Goal: Use online tool/utility

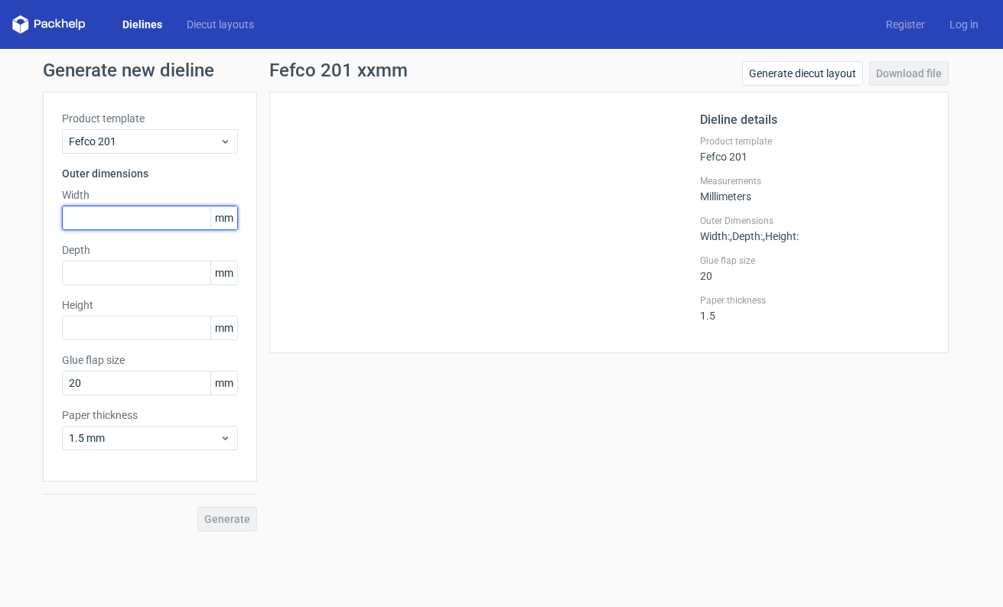
click at [109, 210] on input "text" at bounding box center [150, 218] width 176 height 24
type input "500"
type input "330"
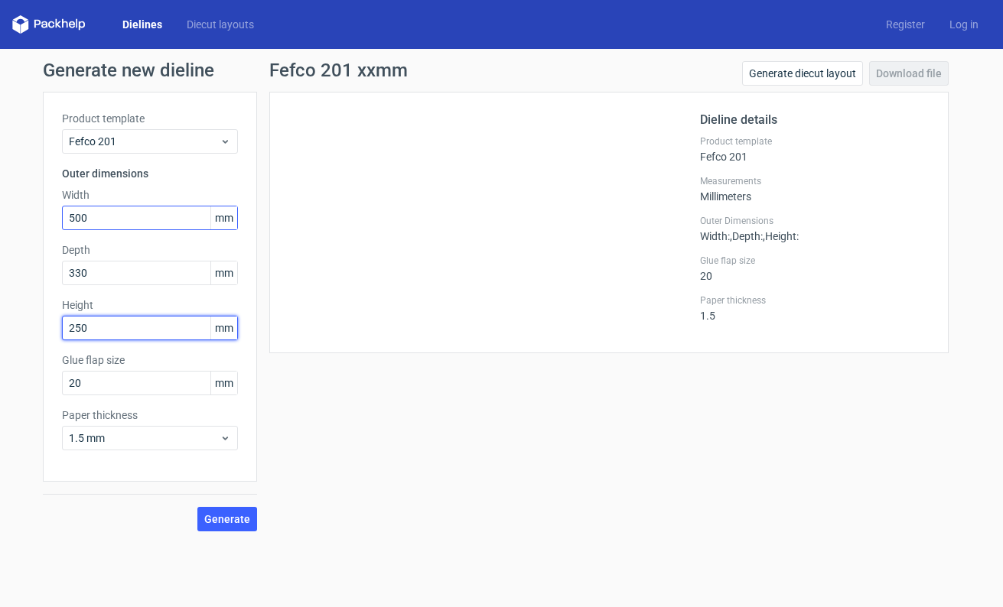
type input "250"
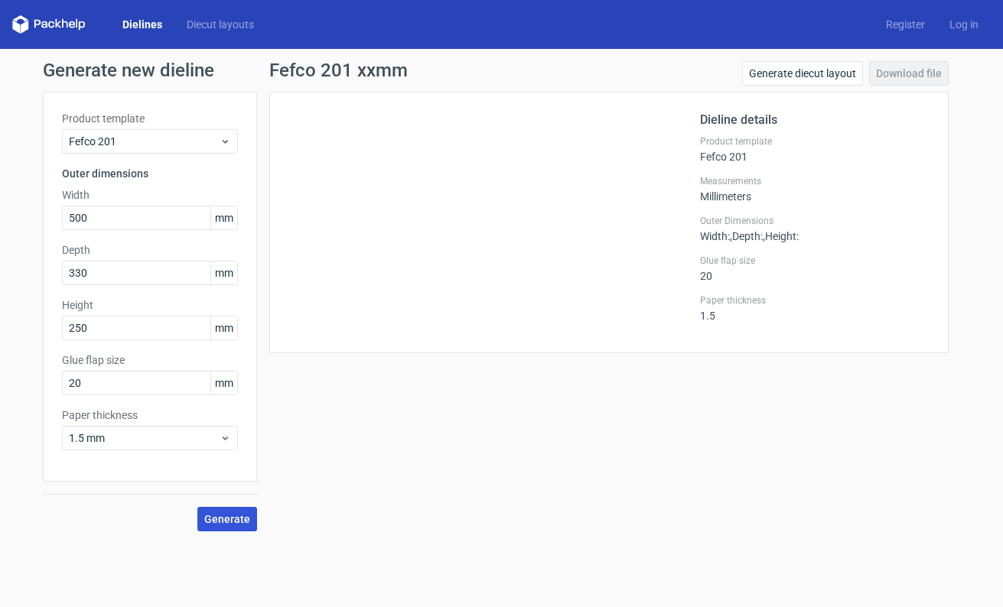
click at [223, 440] on span "Generate" at bounding box center [227, 519] width 46 height 11
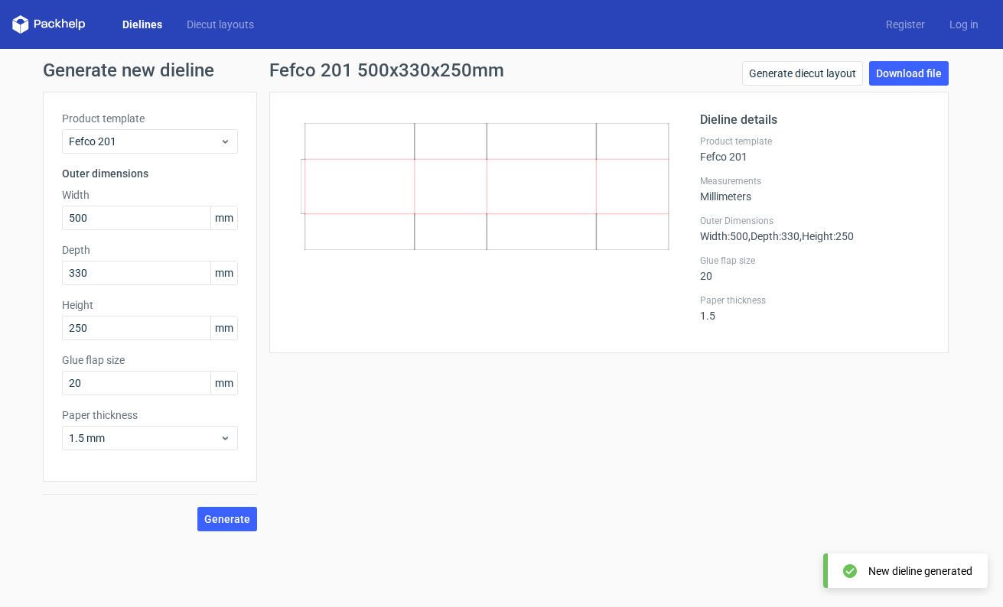
click at [61, 22] on icon at bounding box center [48, 24] width 73 height 18
click at [138, 25] on link "Dielines" at bounding box center [142, 24] width 64 height 15
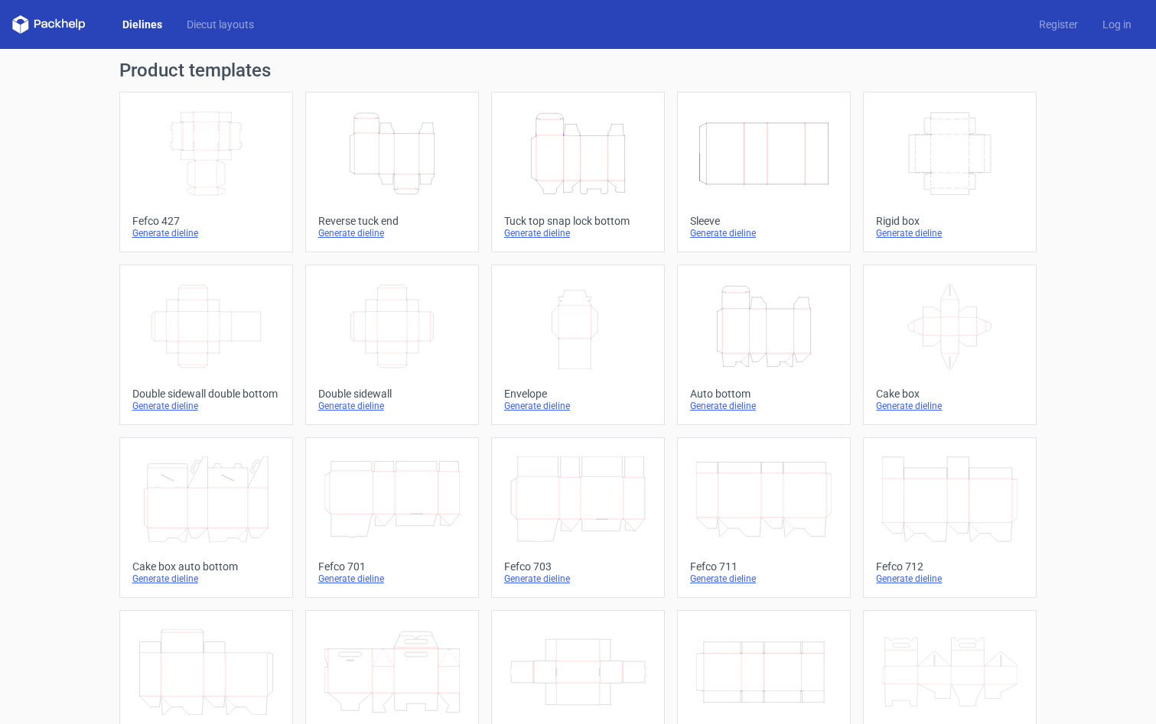
click at [847, 296] on div "Product templates Width Depth Height Fefco 427 Generate dieline Height Depth Wi…" at bounding box center [578, 502] width 1156 height 907
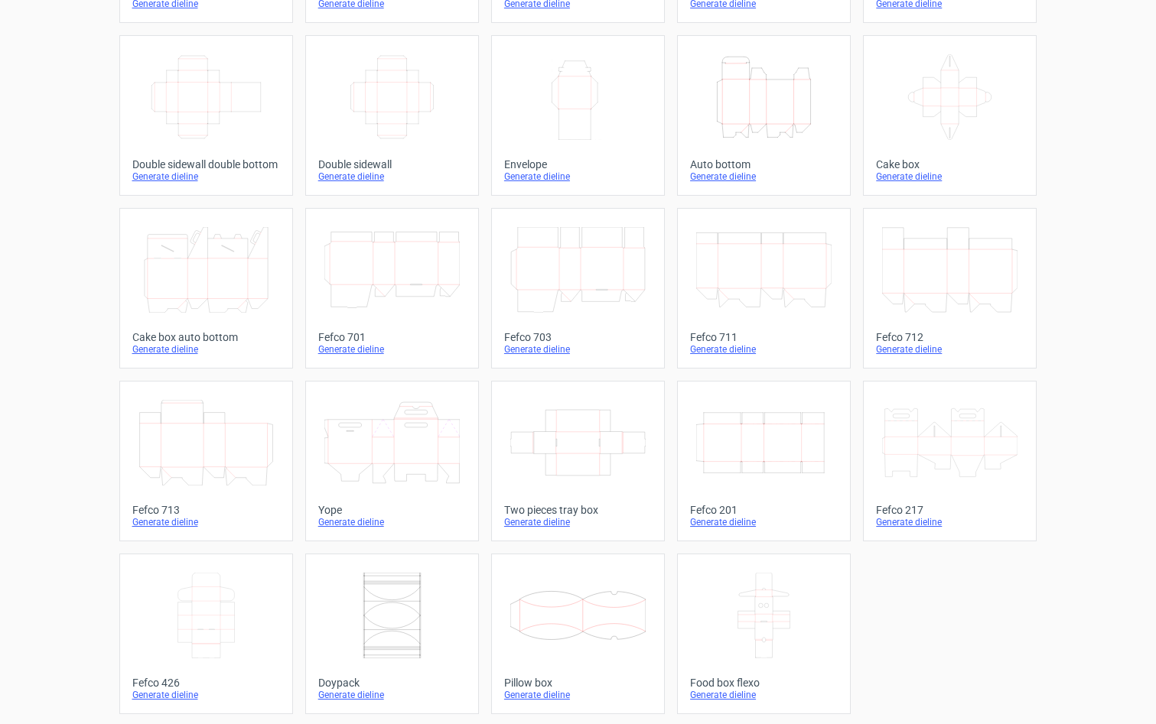
scroll to position [232, 0]
